Goal: Transaction & Acquisition: Subscribe to service/newsletter

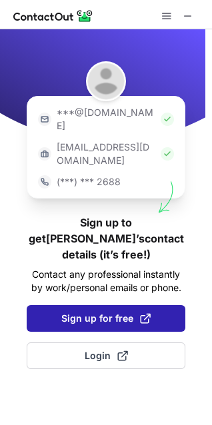
click at [108, 311] on span "Sign up for free" at bounding box center [105, 317] width 89 height 13
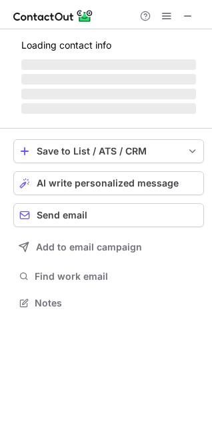
scroll to position [293, 212]
